Goal: Transaction & Acquisition: Purchase product/service

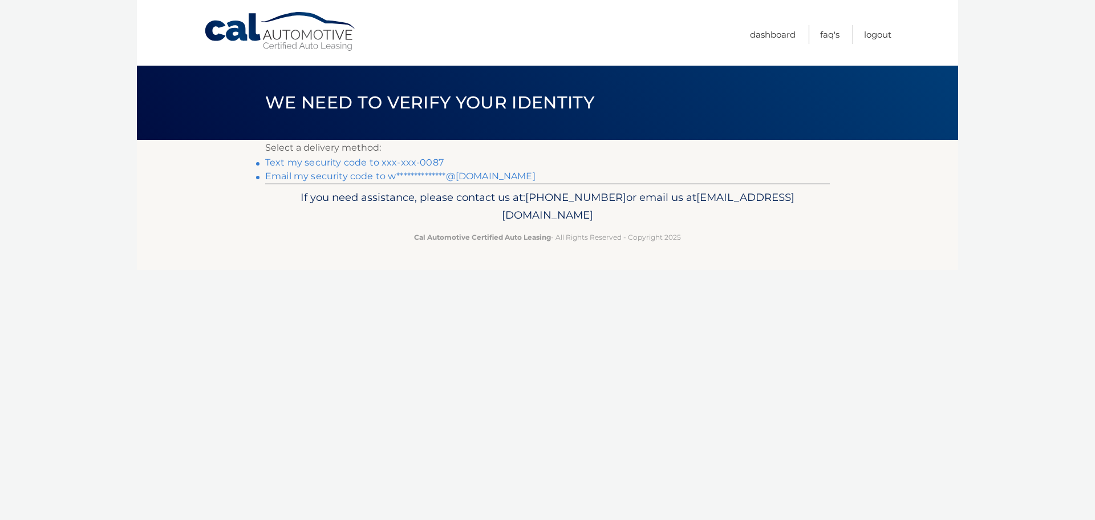
click at [418, 163] on link "Text my security code to xxx-xxx-0087" at bounding box center [354, 162] width 179 height 11
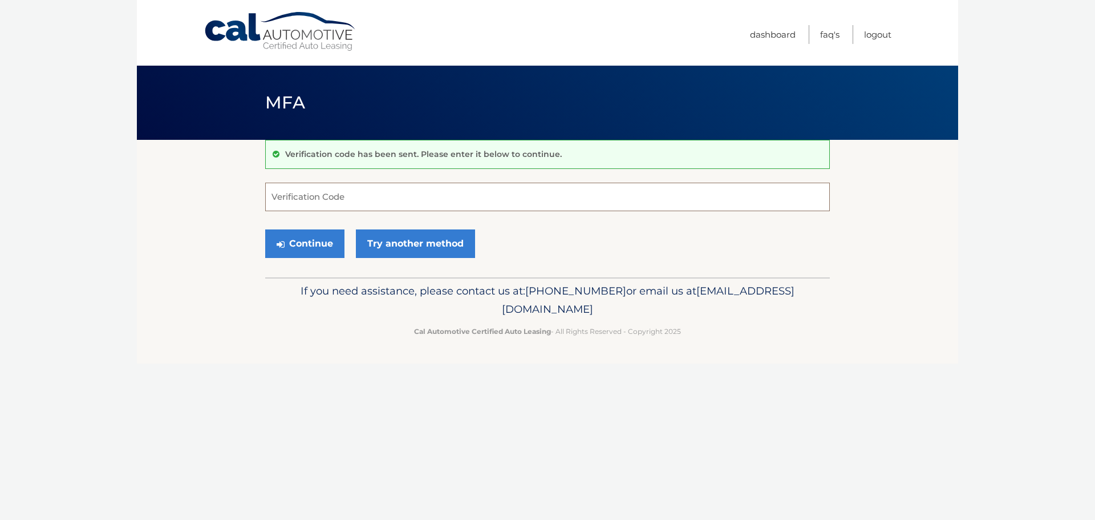
click at [410, 193] on input "Verification Code" at bounding box center [547, 197] width 565 height 29
click at [411, 195] on input "Verification Code" at bounding box center [547, 197] width 565 height 29
type input "364248"
click at [306, 235] on button "Continue" at bounding box center [304, 243] width 79 height 29
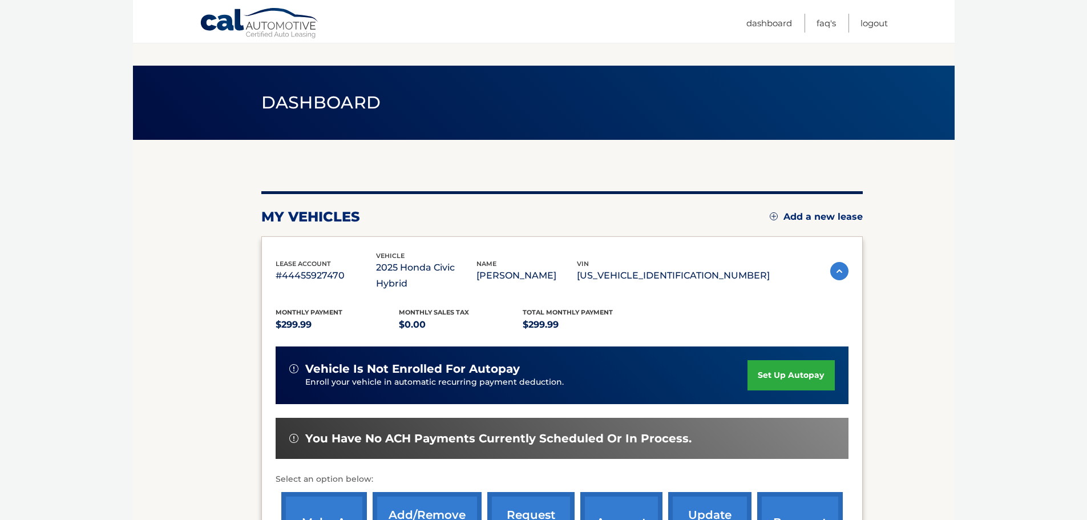
scroll to position [114, 0]
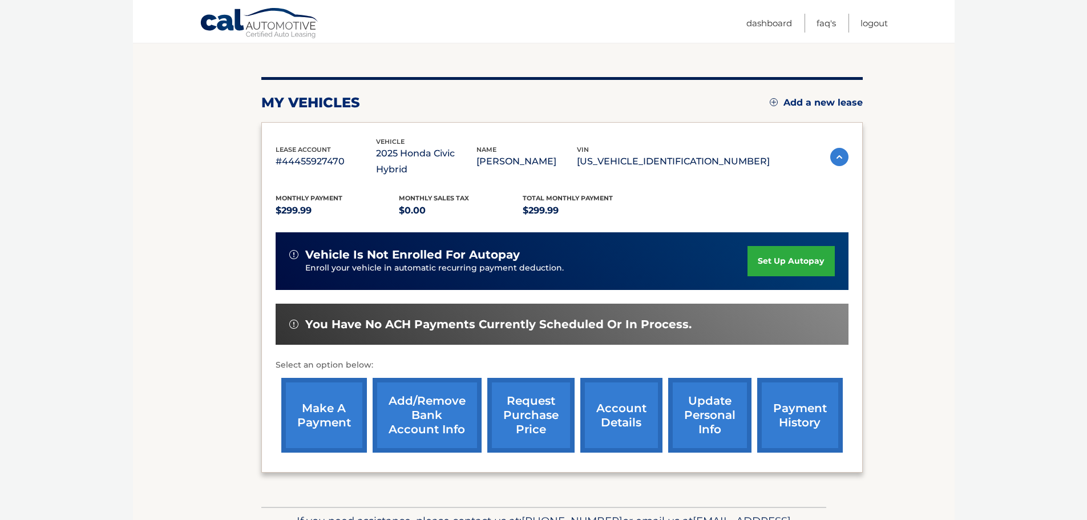
click at [789, 394] on link "payment history" at bounding box center [800, 415] width 86 height 75
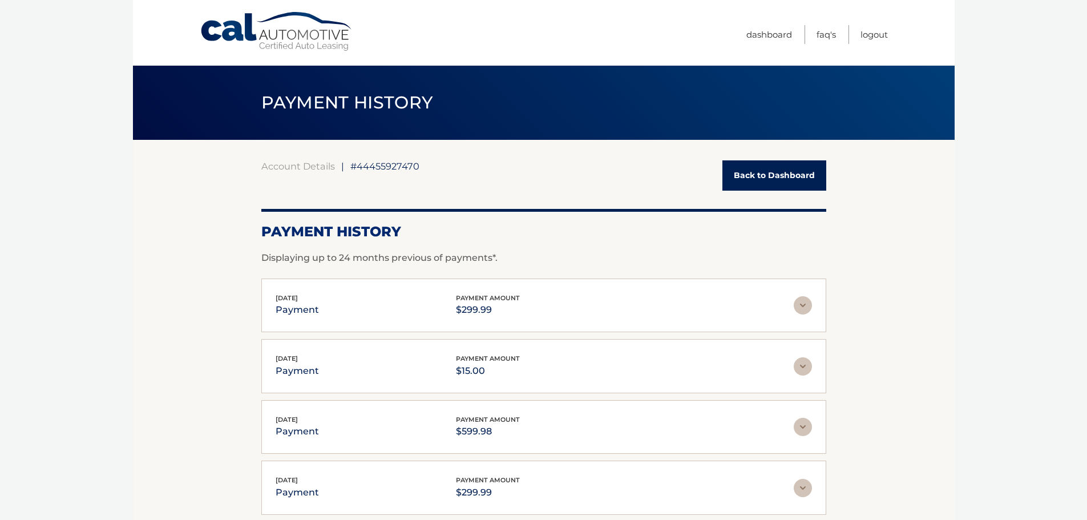
click at [779, 173] on link "Back to Dashboard" at bounding box center [774, 175] width 104 height 30
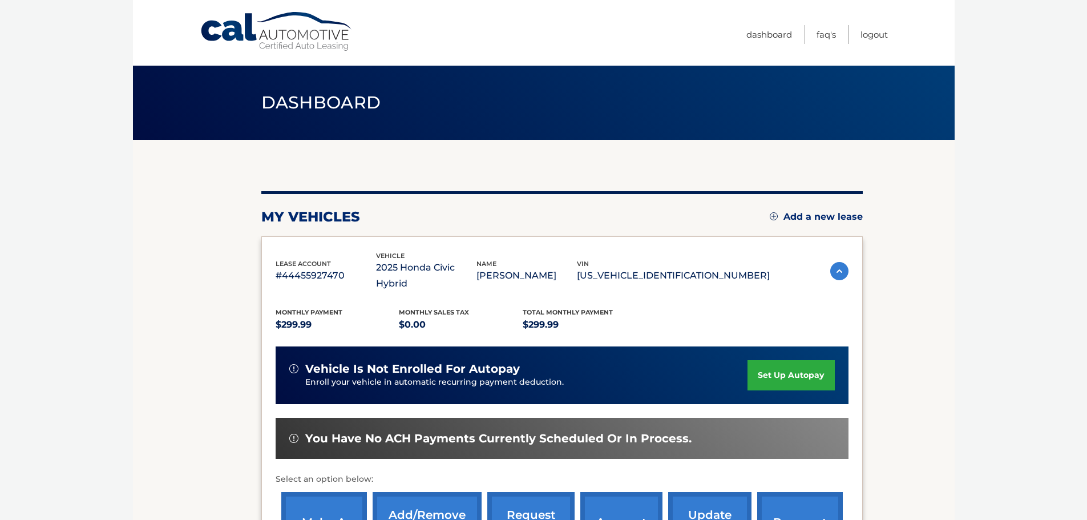
scroll to position [114, 0]
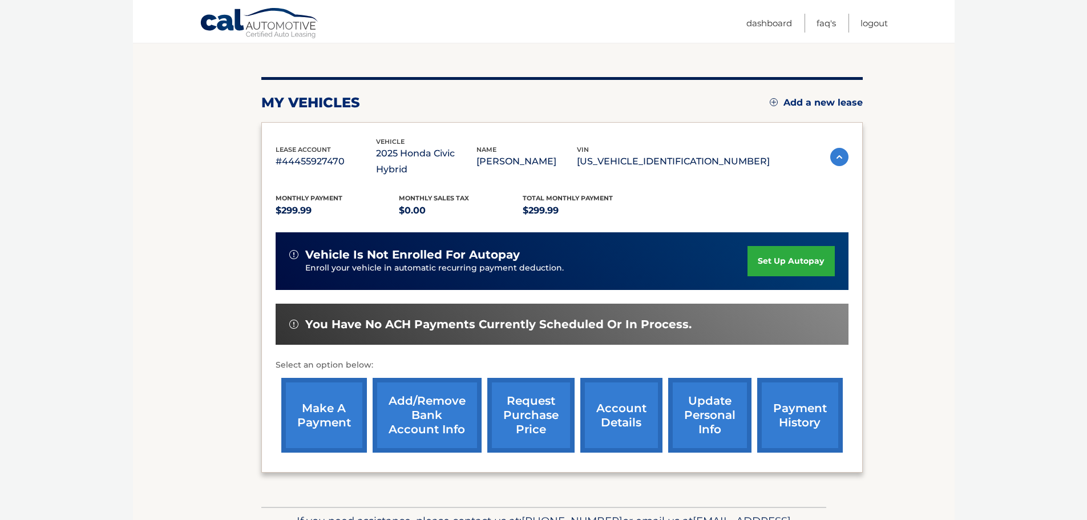
click at [321, 393] on link "make a payment" at bounding box center [324, 415] width 86 height 75
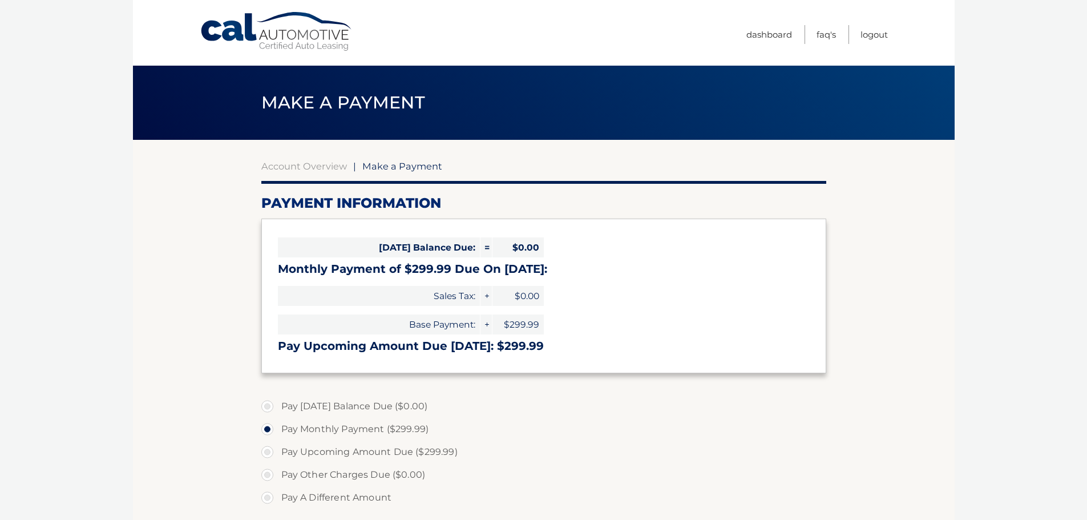
select select "ZjQ1OGM5ZjctYjhhZi00NDNmLTgyNGUtN2U3NTIzYzI2NzY1"
click at [869, 31] on link "Logout" at bounding box center [873, 34] width 27 height 19
